Goal: Check status

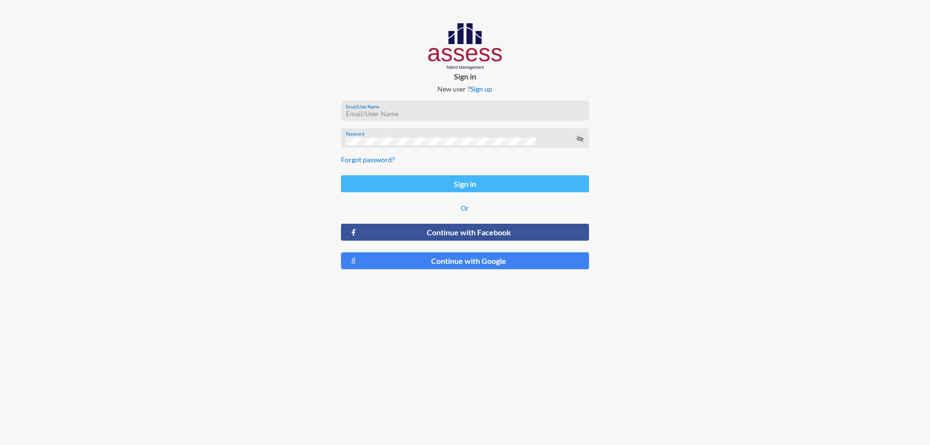
type input "[PERSON_NAME][EMAIL_ADDRESS][DOMAIN_NAME]"
click at [457, 185] on button "Sign in" at bounding box center [465, 183] width 248 height 17
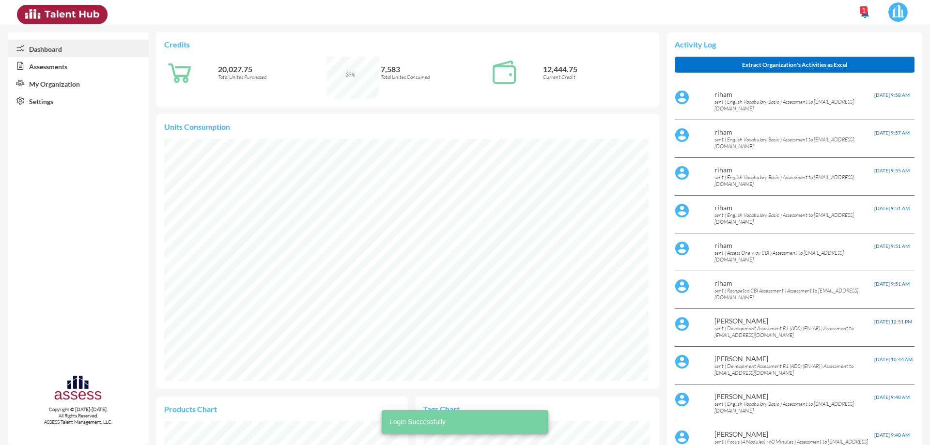
scroll to position [113, 227]
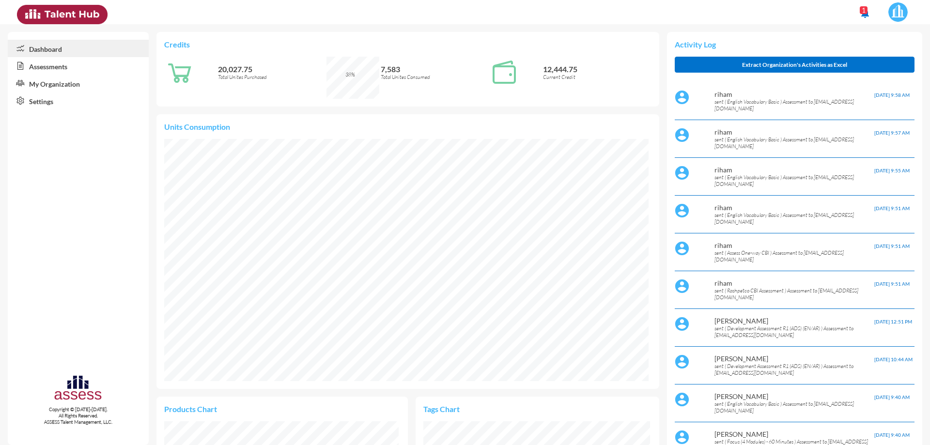
click at [53, 63] on link "Assessments" at bounding box center [78, 65] width 141 height 17
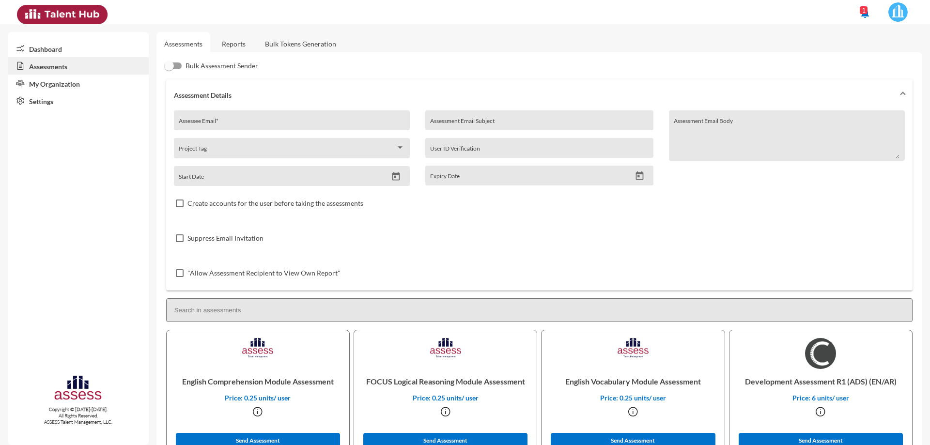
click at [228, 47] on link "Reports" at bounding box center [233, 44] width 39 height 24
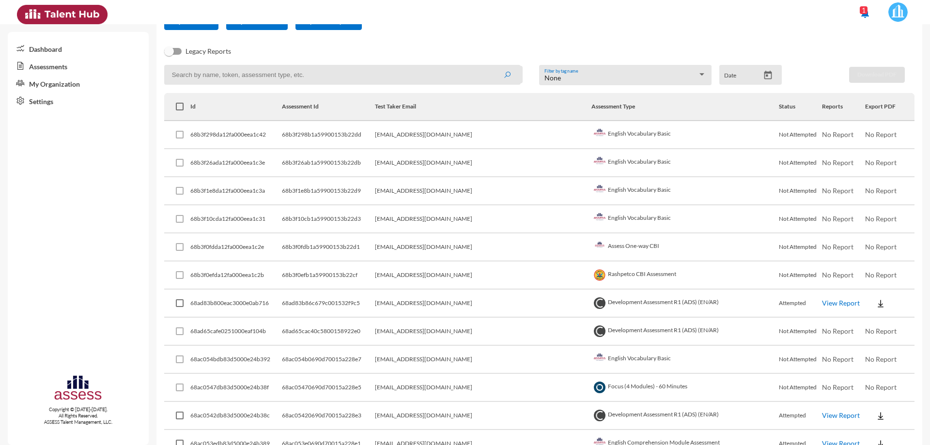
scroll to position [97, 0]
click at [693, 285] on td "Rashpetco CBI Assessment" at bounding box center [684, 278] width 187 height 28
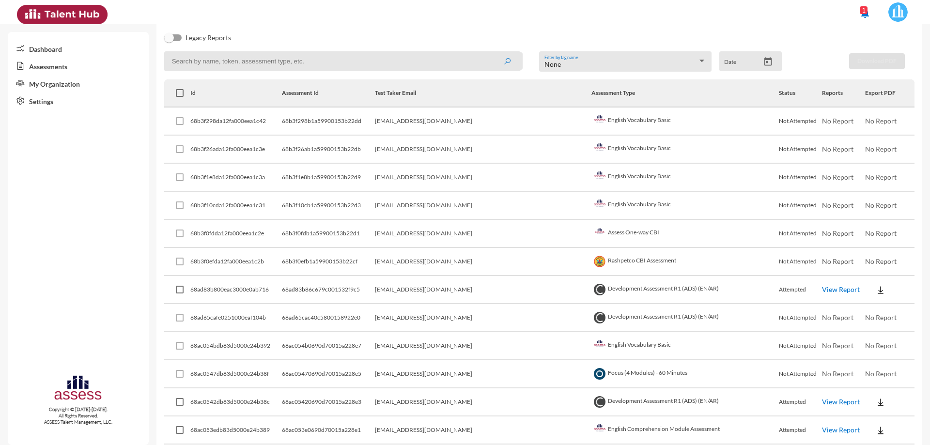
scroll to position [145, 0]
